Goal: Task Accomplishment & Management: Manage account settings

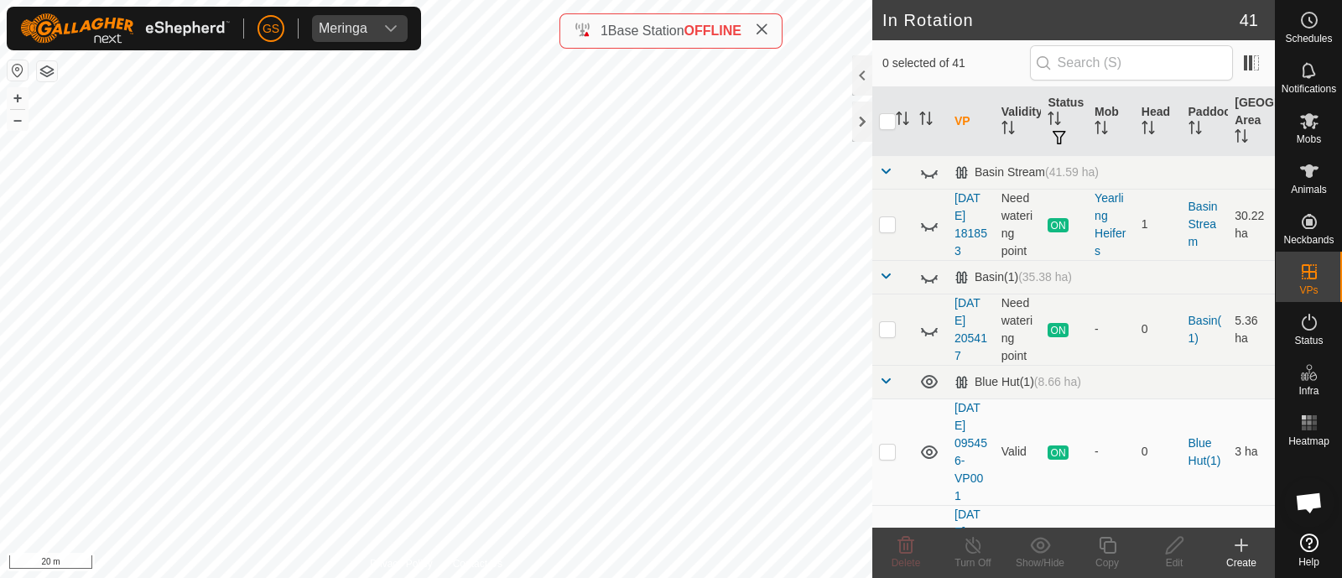
checkbox input "true"
click at [1106, 548] on icon at bounding box center [1107, 545] width 21 height 20
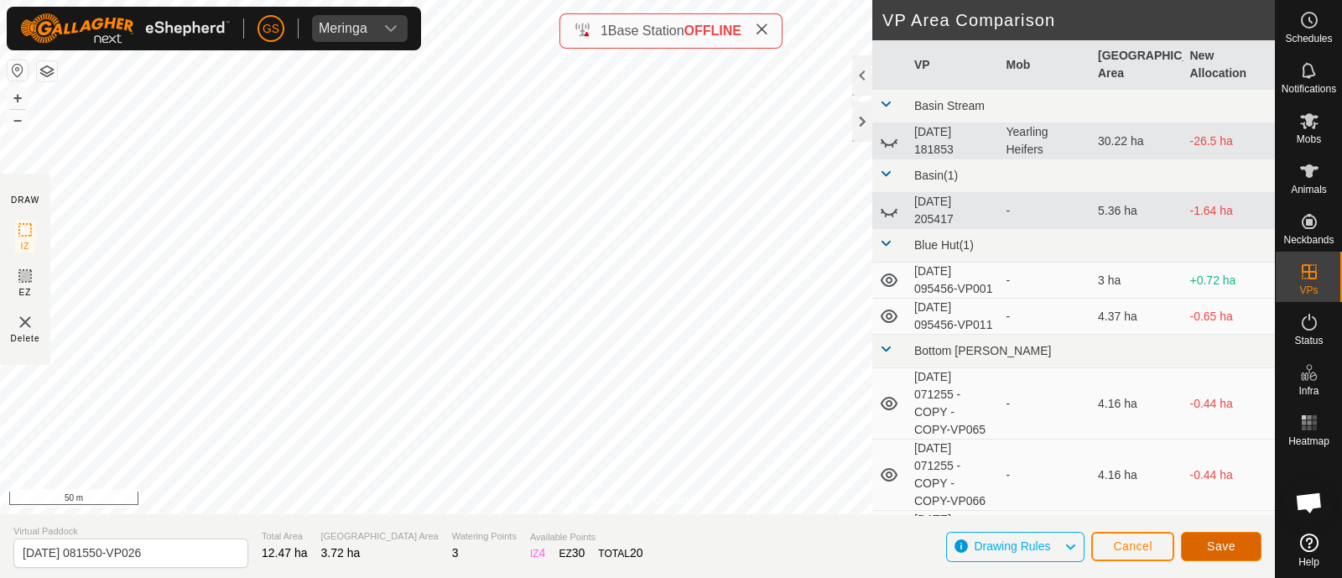
click at [1229, 543] on span "Save" at bounding box center [1221, 545] width 29 height 13
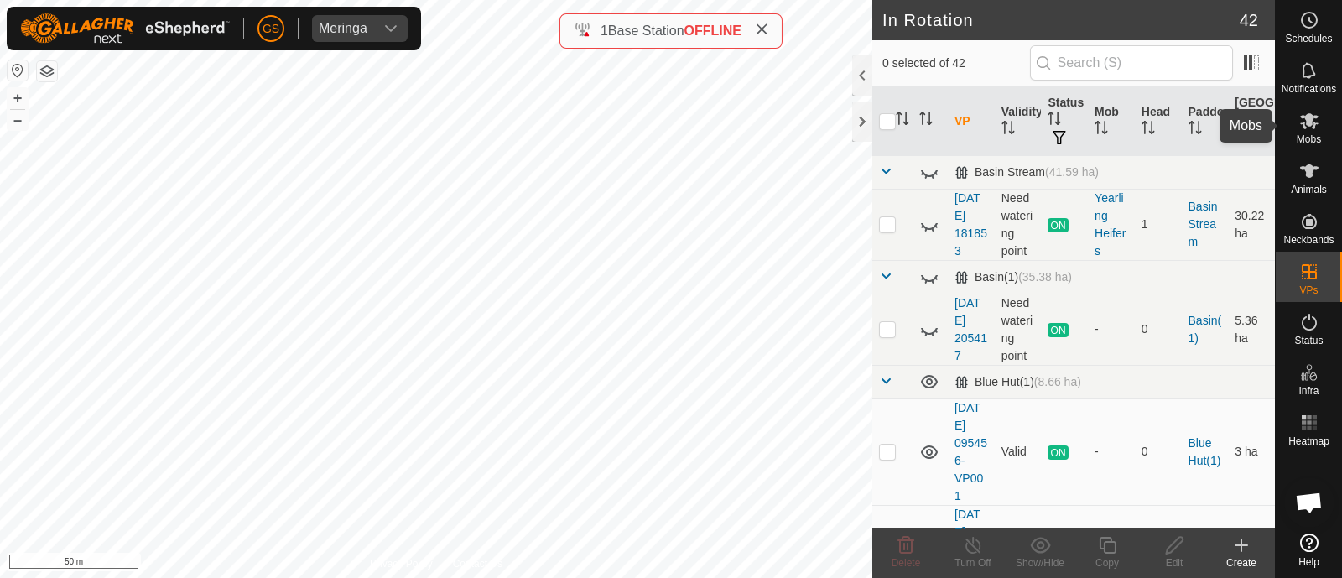
click at [1308, 126] on icon at bounding box center [1309, 121] width 18 height 16
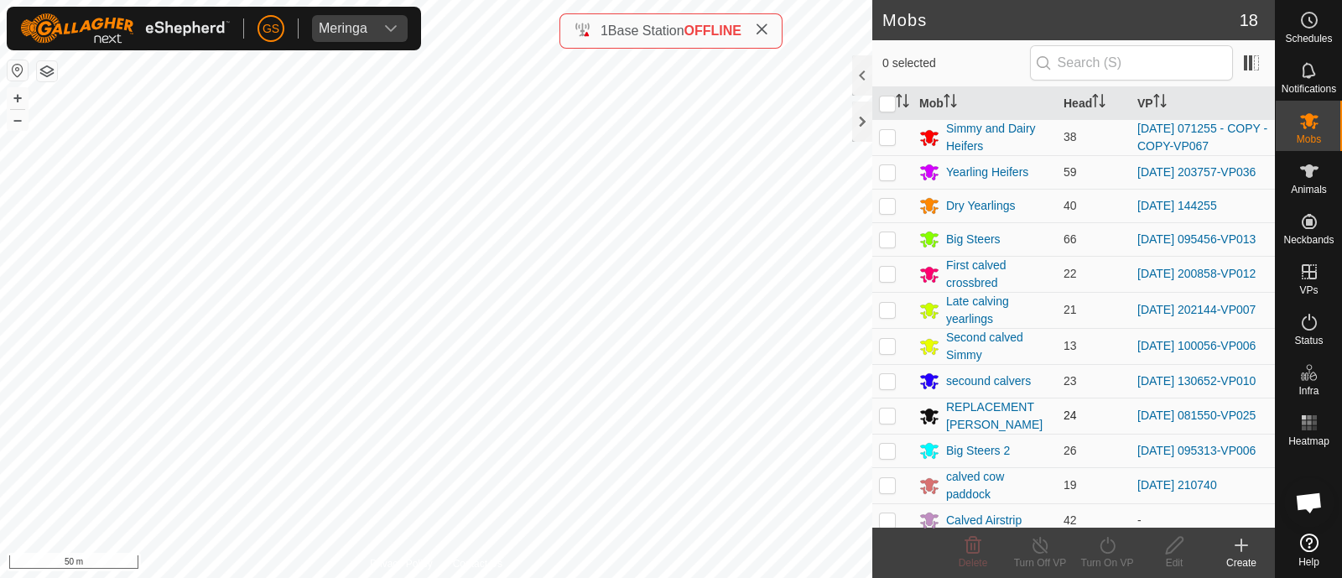
click at [885, 420] on p-checkbox at bounding box center [887, 414] width 17 height 13
checkbox input "true"
click at [1104, 552] on icon at bounding box center [1106, 545] width 15 height 17
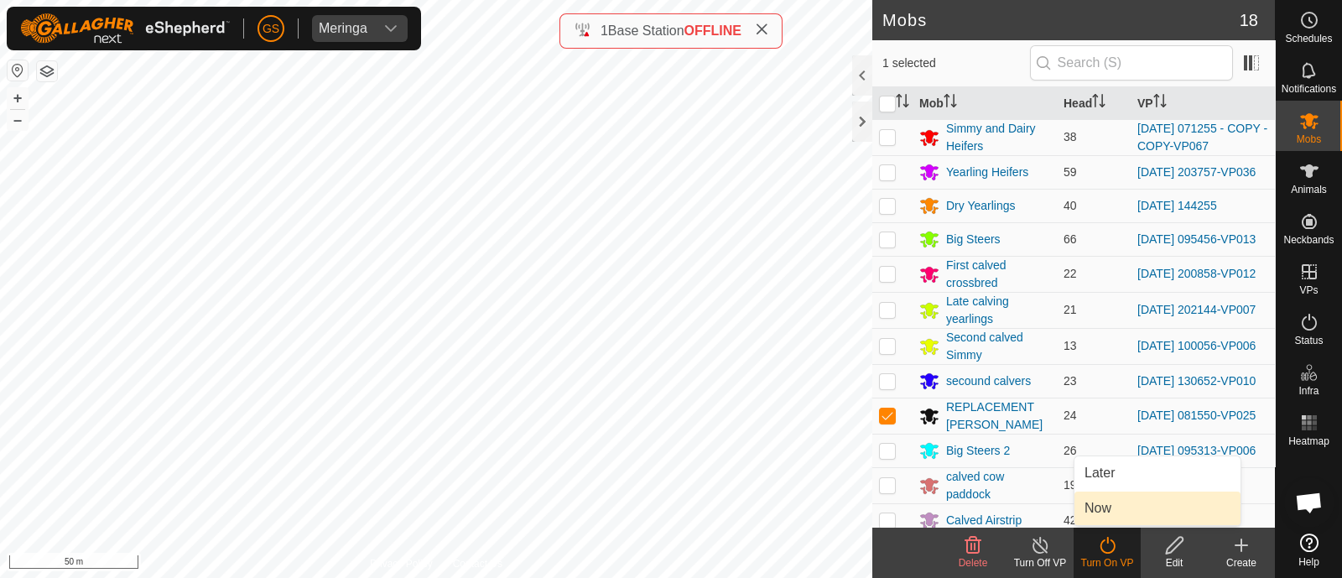
click at [1097, 515] on link "Now" at bounding box center [1157, 508] width 166 height 34
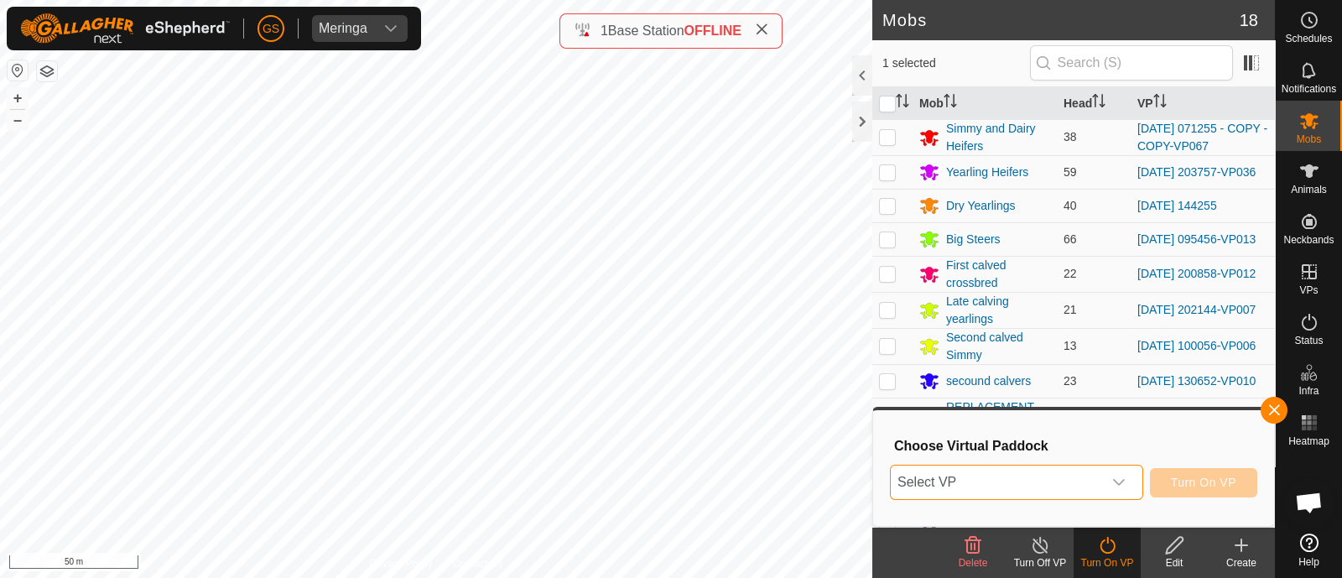
click at [1099, 493] on span "Select VP" at bounding box center [996, 482] width 211 height 34
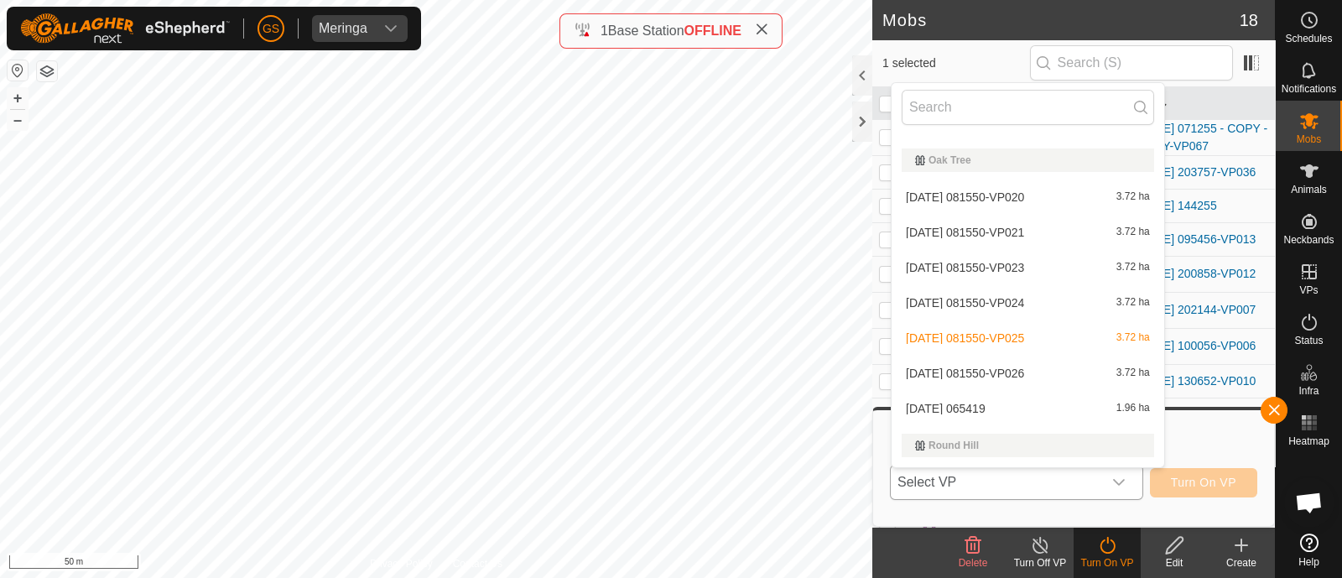
scroll to position [1601, 0]
click at [993, 366] on li "[DATE] 081550-VP026 3.72 ha" at bounding box center [1027, 369] width 273 height 34
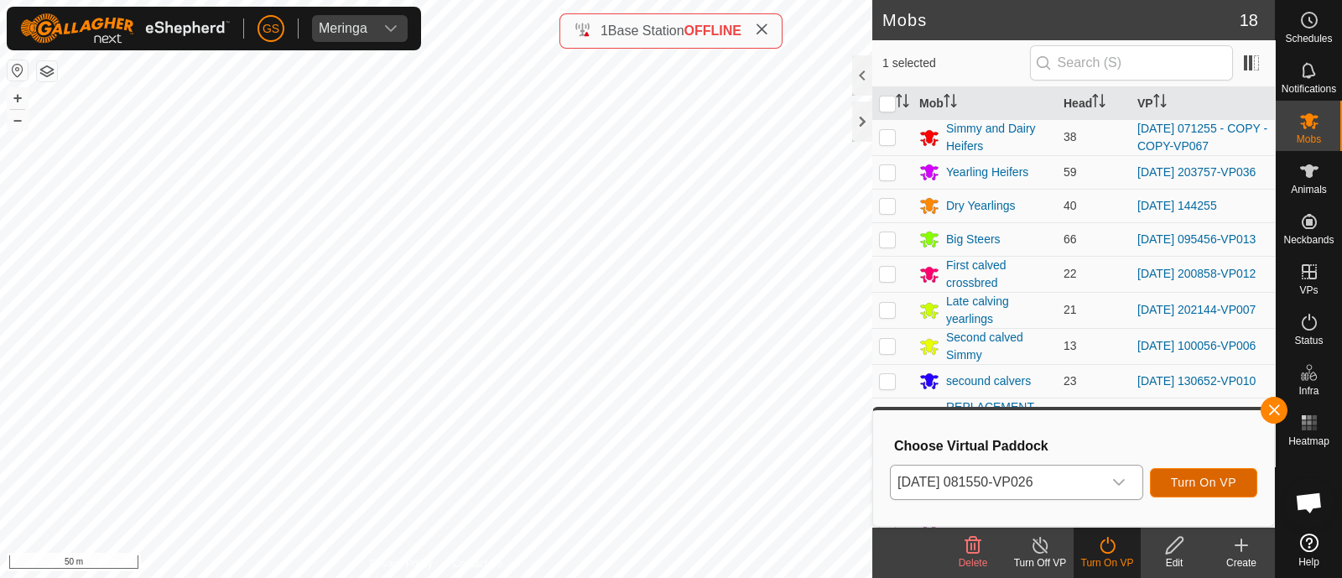
click at [1199, 487] on span "Turn On VP" at bounding box center [1203, 481] width 65 height 13
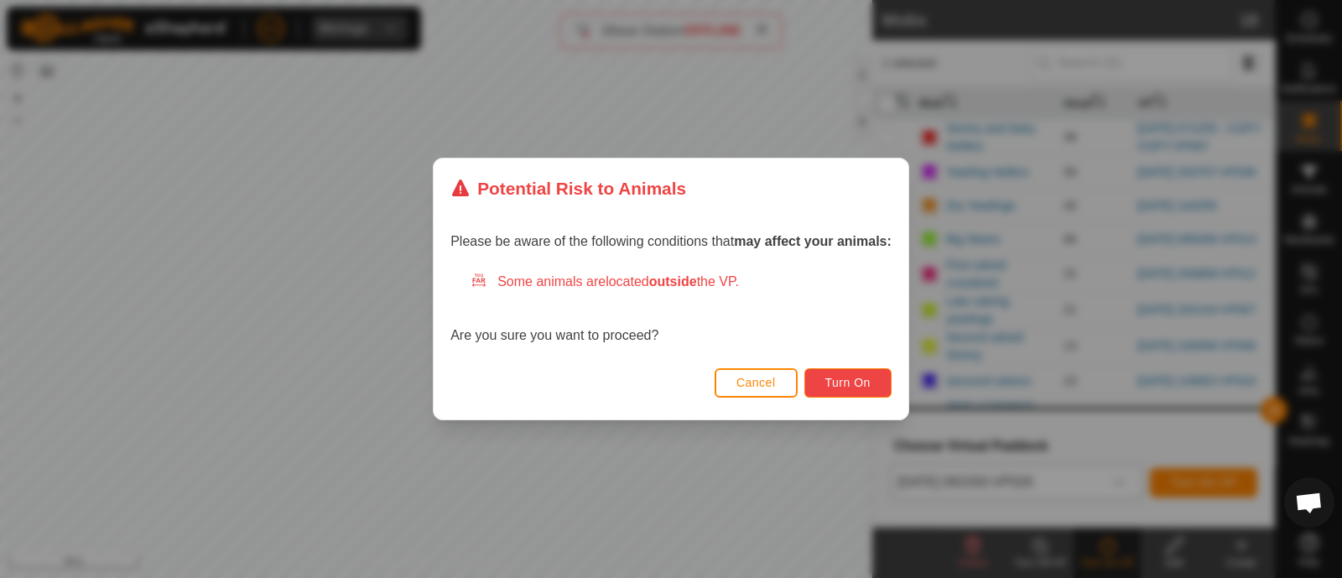
click at [857, 387] on span "Turn On" at bounding box center [847, 382] width 45 height 13
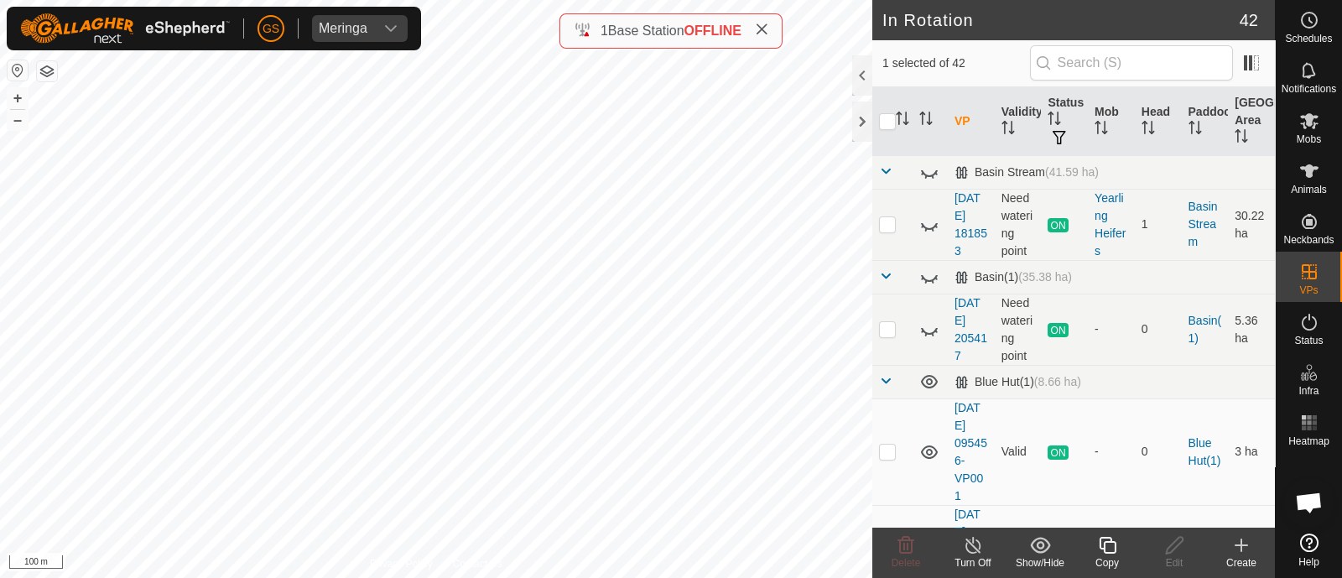
click at [1104, 553] on icon at bounding box center [1107, 545] width 17 height 17
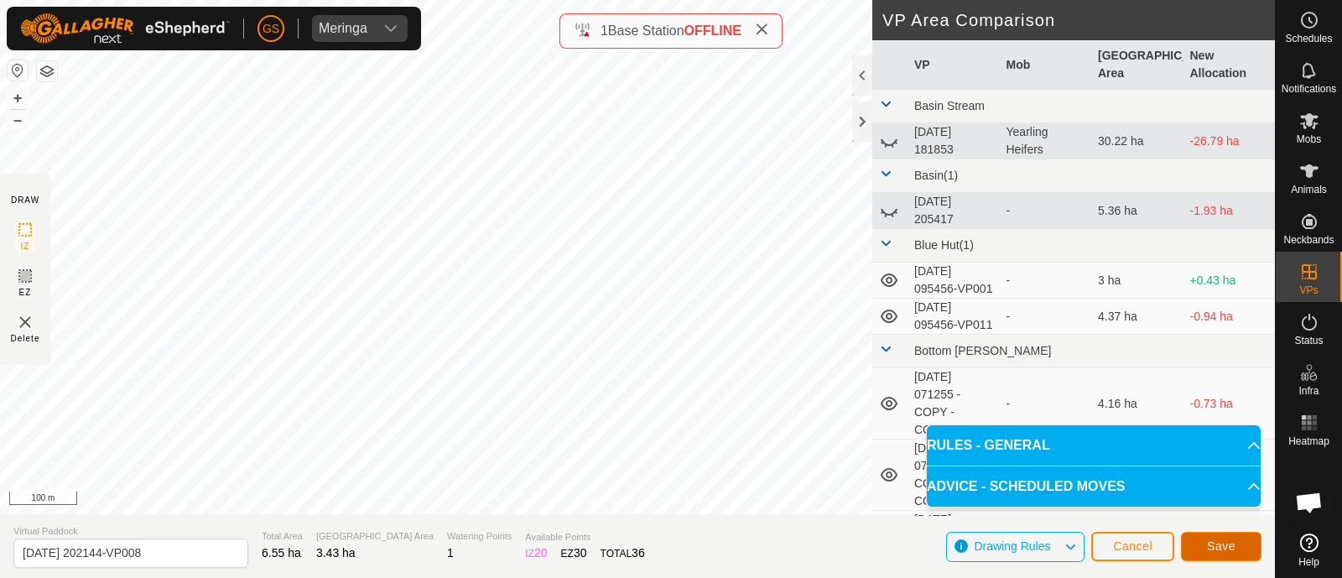
click at [1213, 553] on button "Save" at bounding box center [1221, 546] width 81 height 29
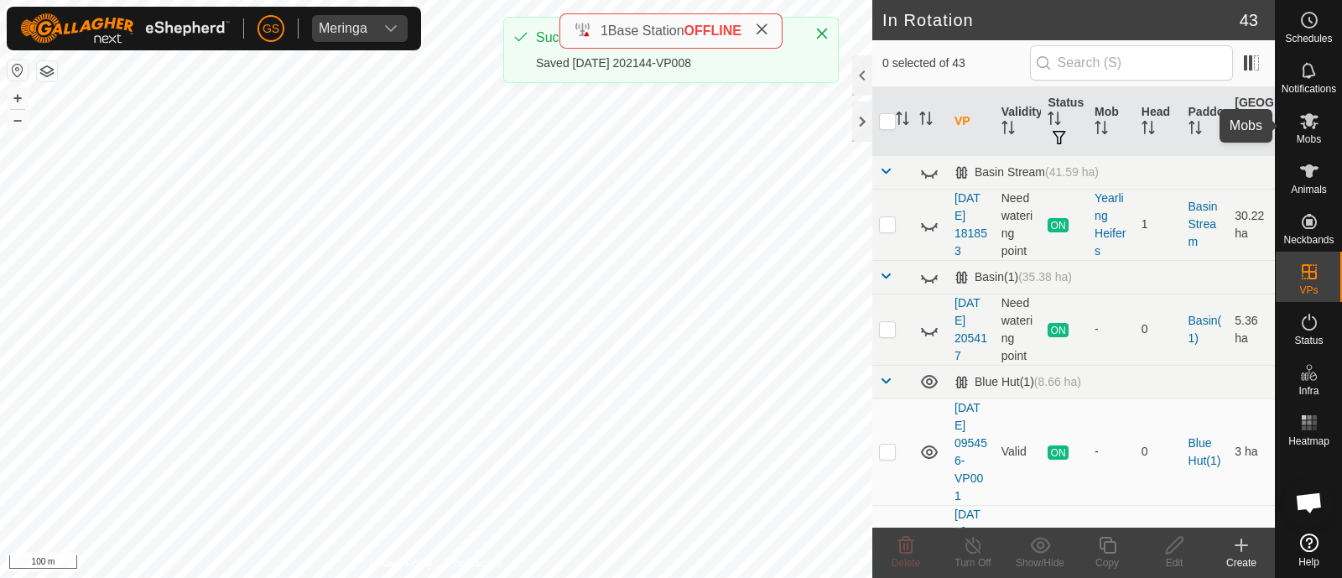
drag, startPoint x: 1312, startPoint y: 125, endPoint x: 1302, endPoint y: 130, distance: 11.3
click at [1312, 125] on icon at bounding box center [1309, 121] width 20 height 20
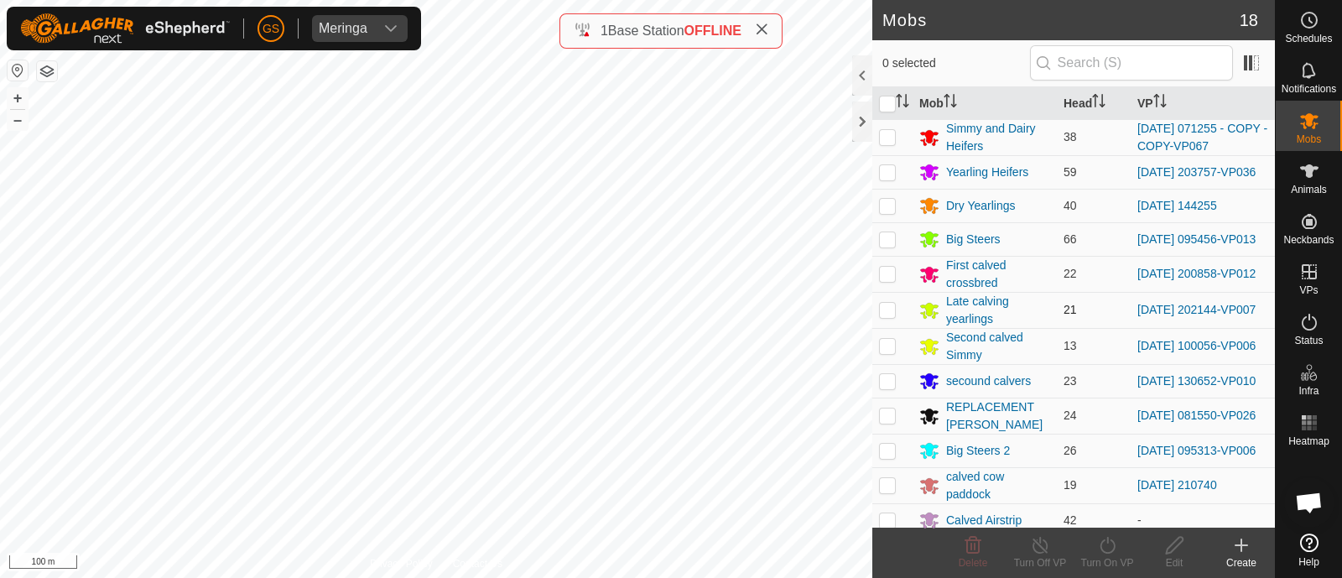
click at [888, 315] on p-checkbox at bounding box center [887, 309] width 17 height 13
checkbox input "true"
click at [1107, 547] on icon at bounding box center [1107, 545] width 21 height 20
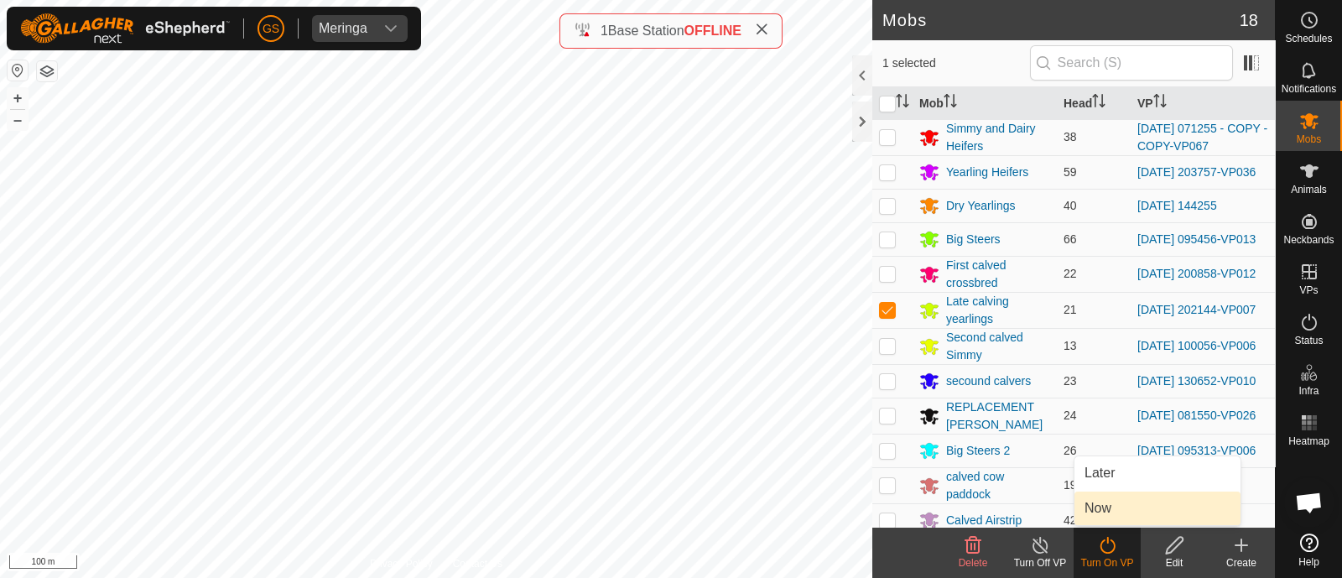
click at [1095, 517] on link "Now" at bounding box center [1157, 508] width 166 height 34
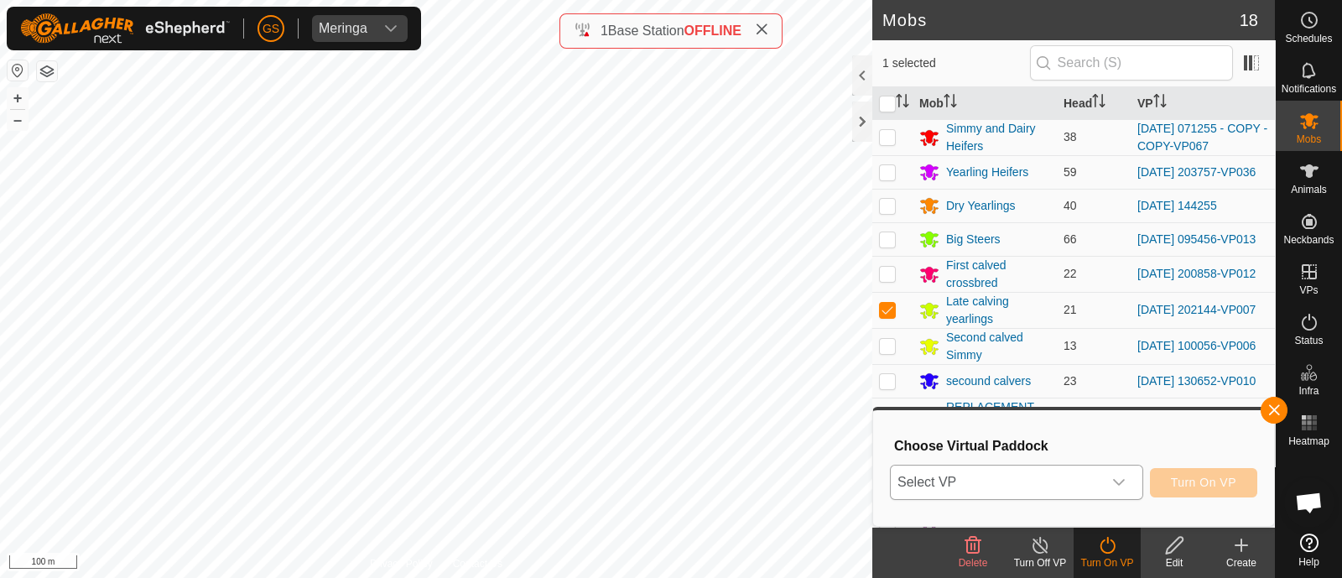
click at [1094, 497] on div "Select VP Turn On VP" at bounding box center [1073, 482] width 367 height 40
click at [1086, 484] on span "Select VP" at bounding box center [996, 482] width 211 height 34
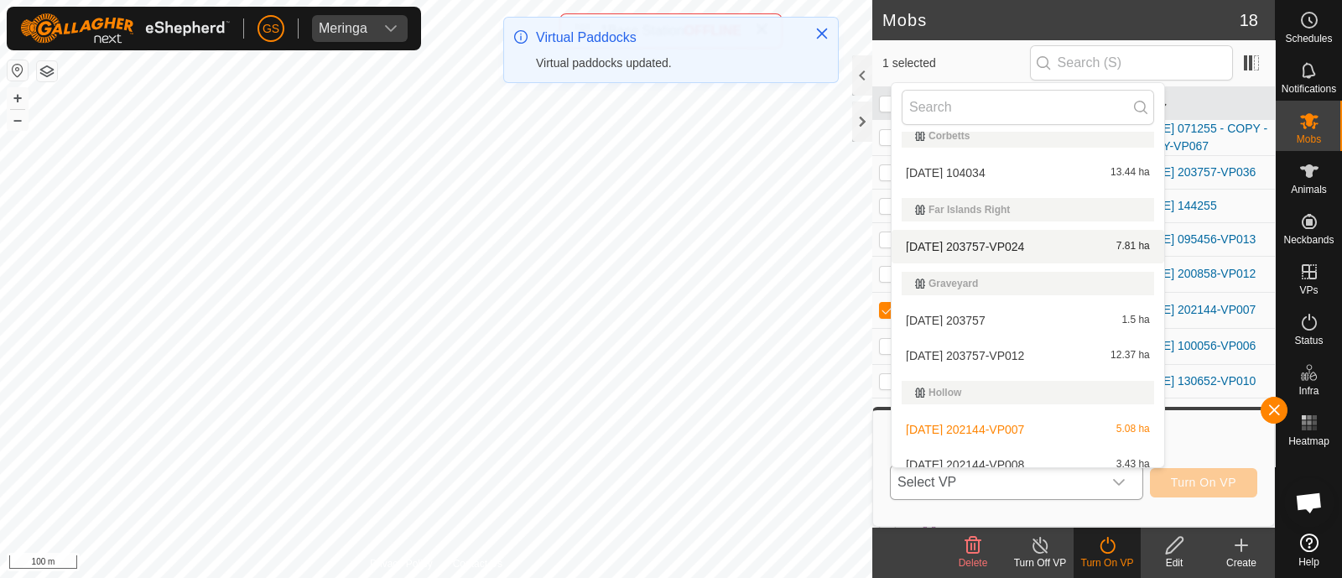
scroll to position [629, 0]
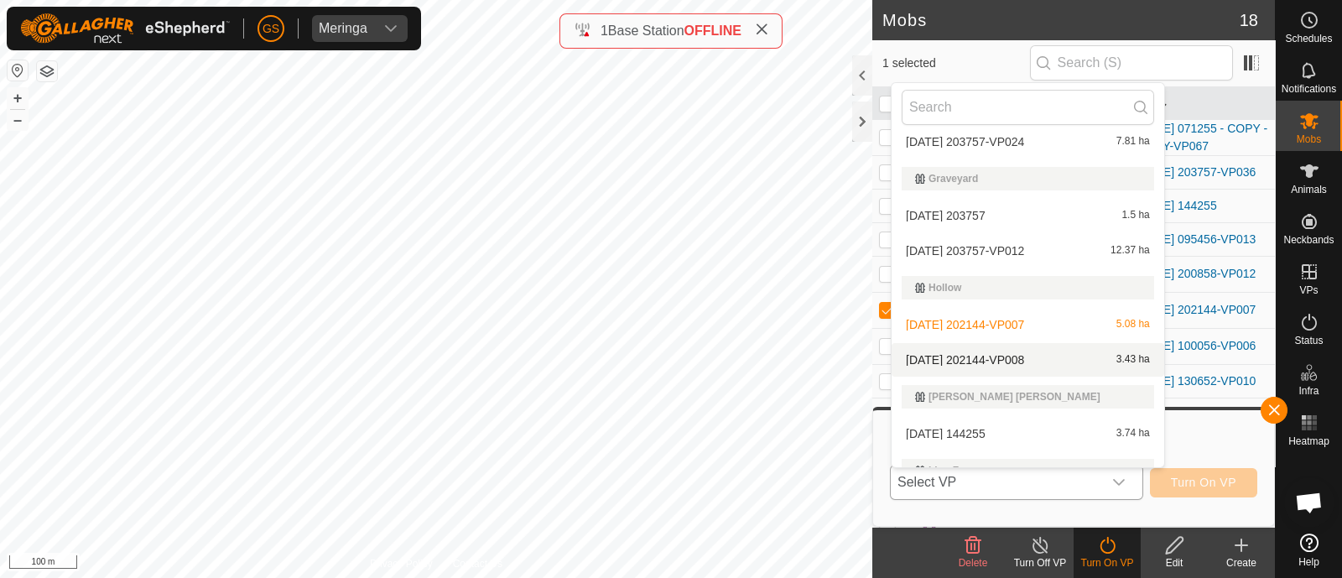
click at [1018, 357] on li "[DATE] 202144-VP008 3.43 ha" at bounding box center [1027, 360] width 273 height 34
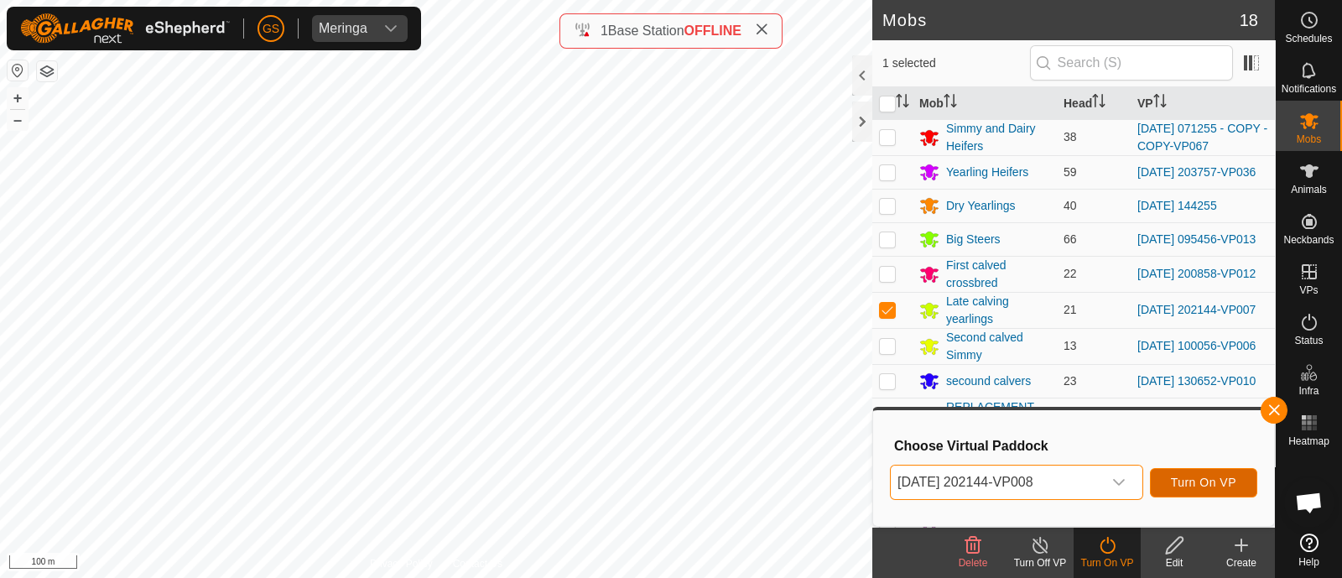
click at [1178, 486] on span "Turn On VP" at bounding box center [1203, 481] width 65 height 13
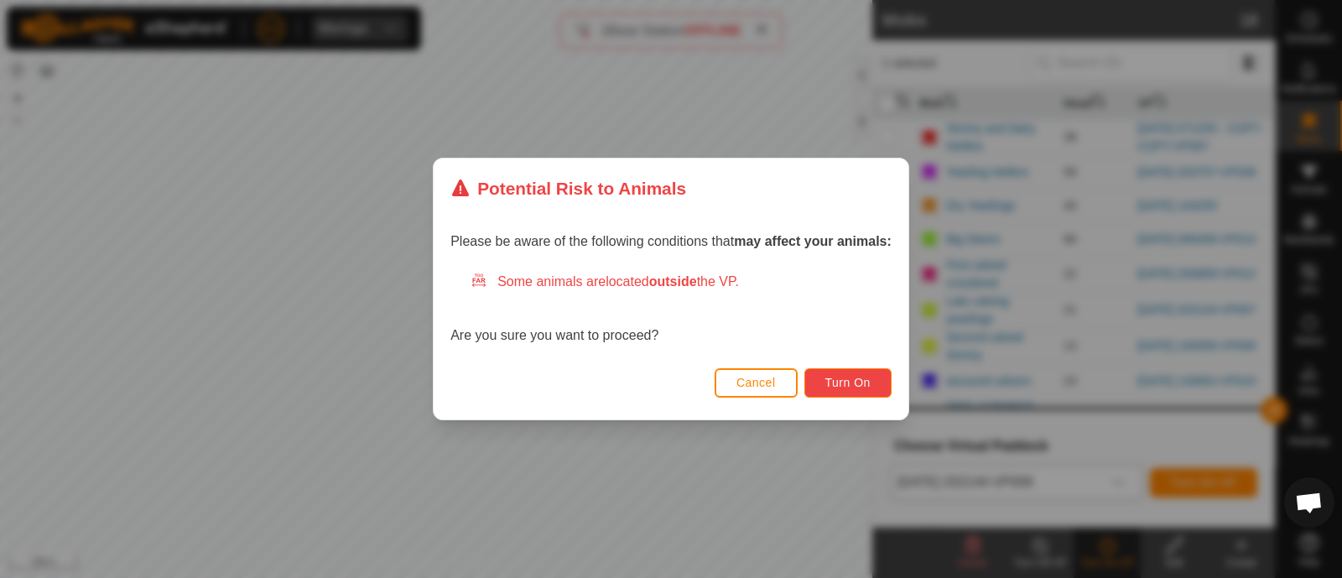
click at [833, 383] on span "Turn On" at bounding box center [847, 382] width 45 height 13
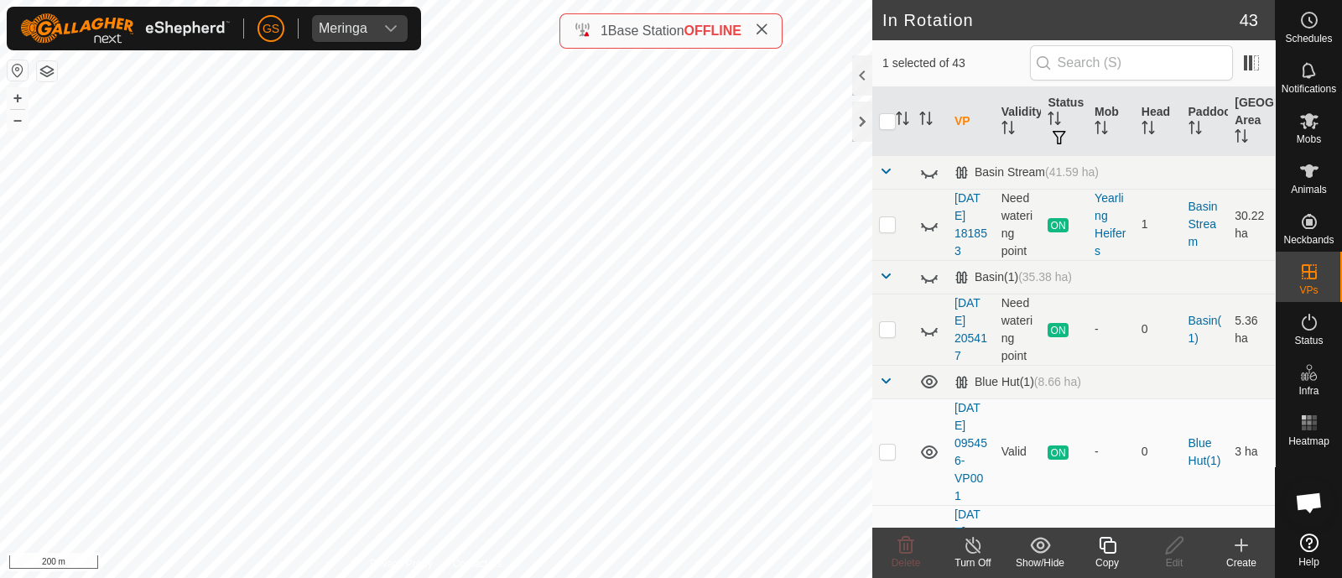
click at [583, 577] on html "[PERSON_NAME] Schedules Notifications Mobs Animals Neckbands VPs Status Infra H…" at bounding box center [671, 289] width 1342 height 578
click at [675, 577] on html "[PERSON_NAME] Schedules Notifications Mobs Animals Neckbands VPs Status Infra H…" at bounding box center [671, 289] width 1342 height 578
click at [704, 577] on html "[PERSON_NAME] Schedules Notifications Mobs Animals Neckbands VPs Status Infra H…" at bounding box center [671, 289] width 1342 height 578
checkbox input "true"
checkbox input "false"
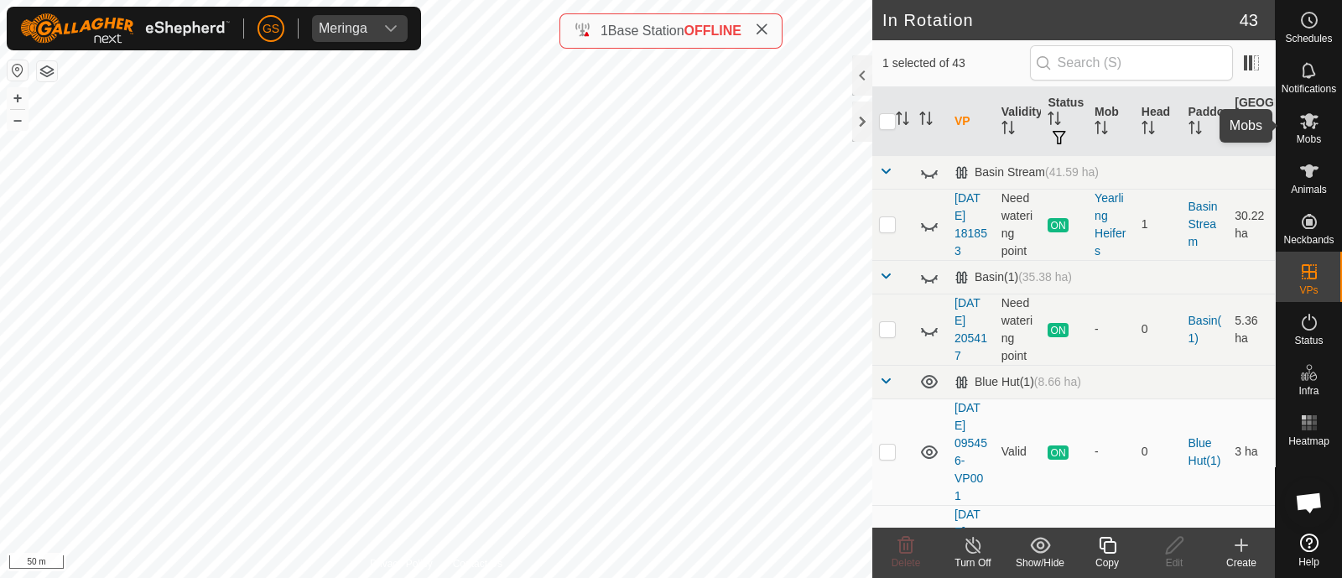
click at [1310, 122] on icon at bounding box center [1309, 121] width 18 height 16
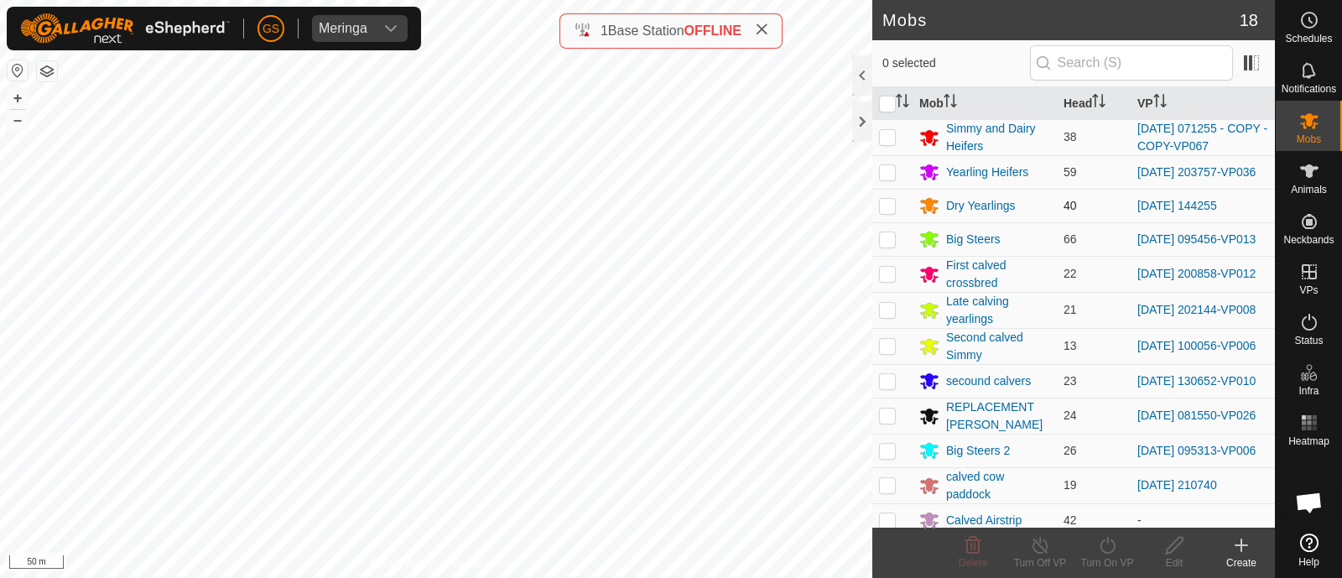
click at [892, 210] on p-checkbox at bounding box center [887, 205] width 17 height 13
checkbox input "true"
click at [1047, 552] on line at bounding box center [1039, 545] width 13 height 13
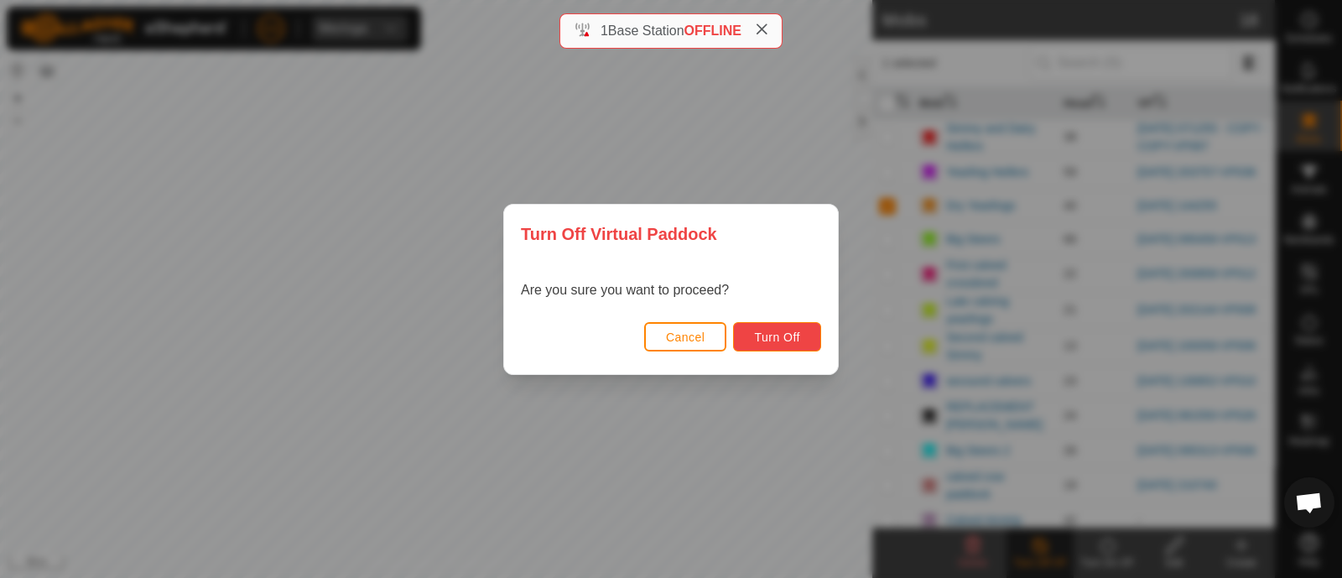
click at [766, 335] on span "Turn Off" at bounding box center [777, 336] width 46 height 13
